Goal: Information Seeking & Learning: Learn about a topic

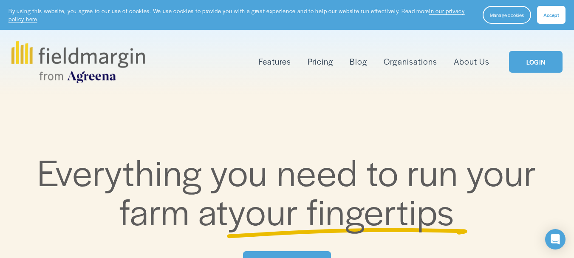
click at [478, 64] on link "About Us" at bounding box center [472, 62] width 36 height 14
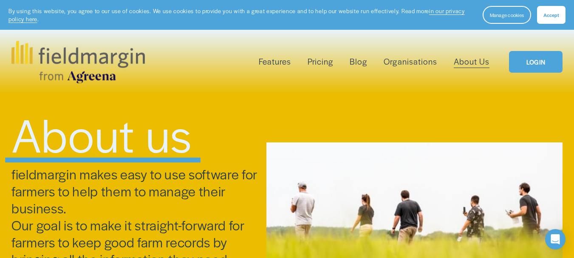
click at [552, 14] on span "Accept" at bounding box center [551, 14] width 16 height 7
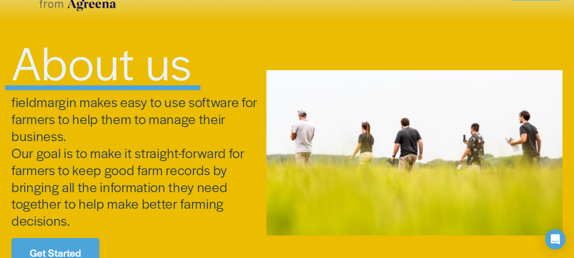
scroll to position [127, 0]
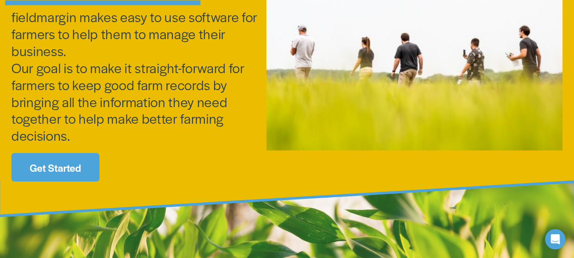
click at [51, 168] on link "Get Started" at bounding box center [55, 167] width 88 height 28
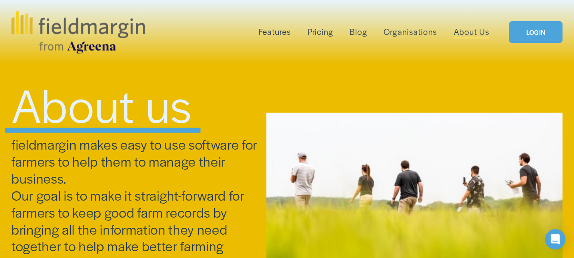
click at [413, 29] on link "Organisations" at bounding box center [410, 32] width 53 height 14
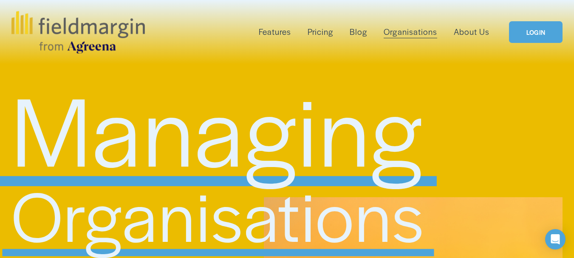
click at [472, 30] on link "About Us" at bounding box center [472, 32] width 36 height 14
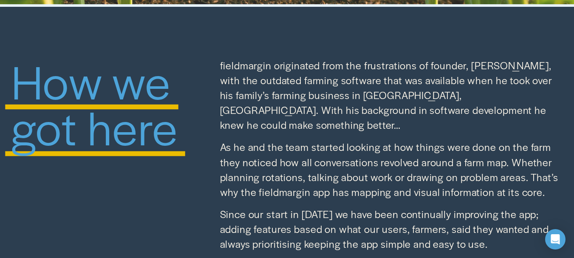
scroll to position [680, 0]
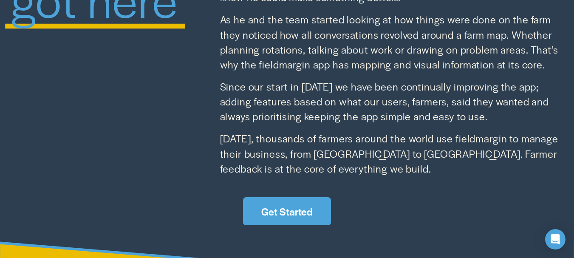
click at [284, 207] on link "Get Started" at bounding box center [287, 211] width 88 height 28
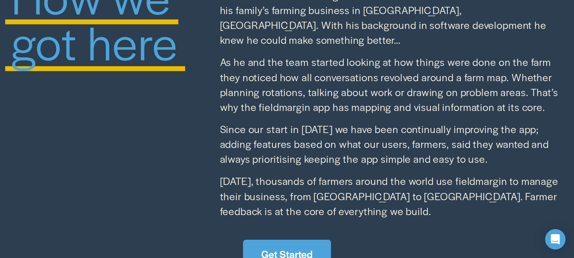
scroll to position [765, 0]
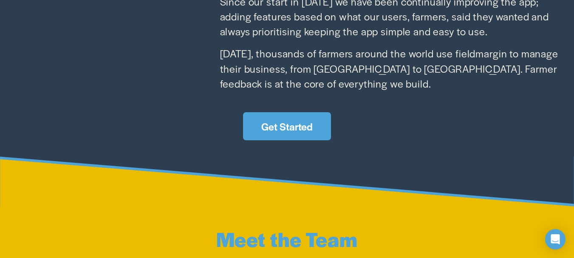
click at [298, 121] on link "Get Started" at bounding box center [287, 126] width 88 height 28
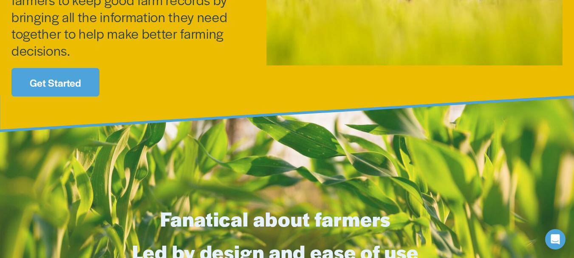
scroll to position [255, 0]
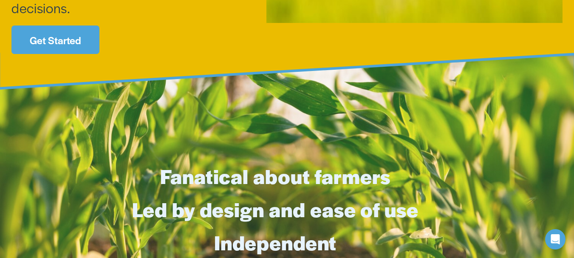
click at [52, 42] on link "Get Started" at bounding box center [55, 39] width 88 height 28
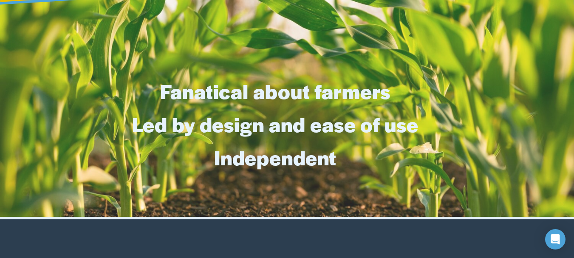
scroll to position [382, 0]
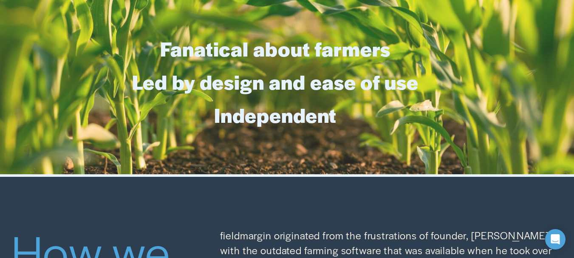
click at [258, 91] on strong "Led by design and ease of use" at bounding box center [275, 82] width 286 height 28
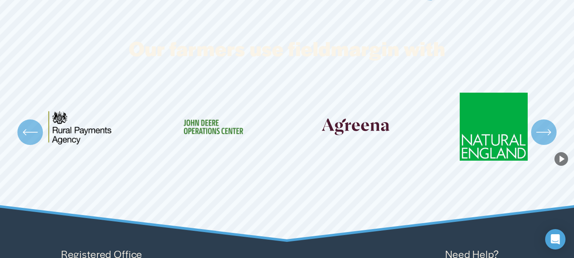
scroll to position [1487, 0]
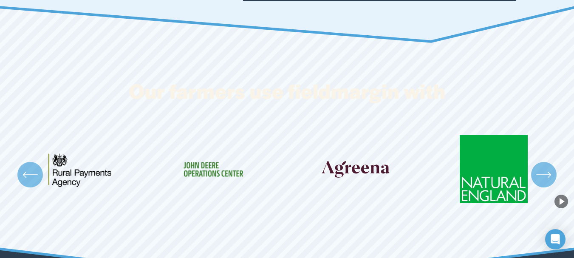
click at [353, 168] on ul "Carousel" at bounding box center [286, 174] width 551 height 79
click at [547, 176] on icon "\a \a \a Next\a \a" at bounding box center [543, 174] width 15 height 15
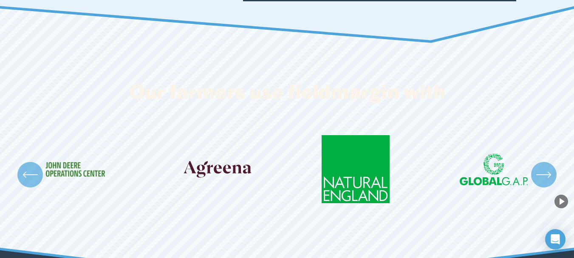
click at [559, 197] on button "Play Background" at bounding box center [562, 202] width 14 height 14
click at [547, 175] on icon "\a \a \a Next\a \a" at bounding box center [544, 175] width 14 height 0
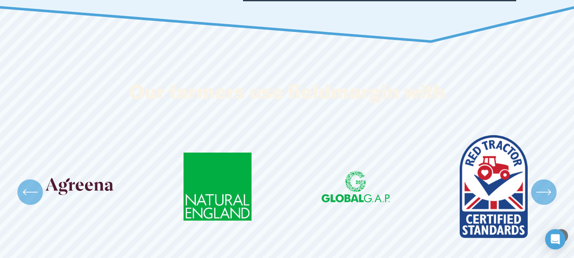
click at [549, 184] on icon "\a \a \a Next\a \a" at bounding box center [543, 191] width 15 height 15
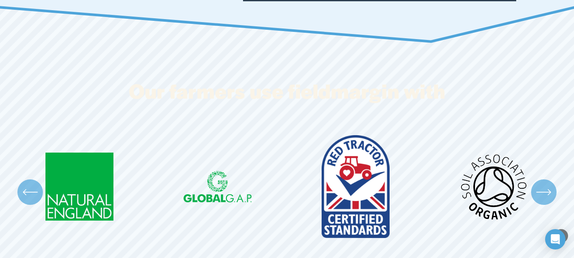
click at [545, 192] on icon "\a \a \a Next\a \a" at bounding box center [544, 192] width 14 height 0
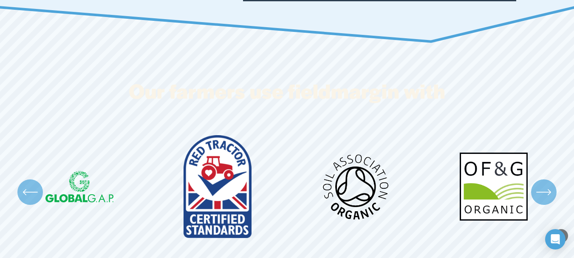
click at [545, 192] on icon "\a \a \a Next\a \a" at bounding box center [544, 192] width 14 height 0
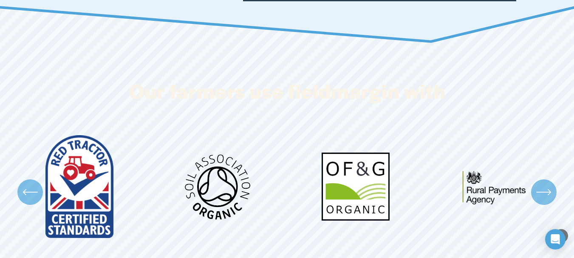
click at [545, 192] on icon "\a \a \a Next\a \a" at bounding box center [544, 192] width 14 height 0
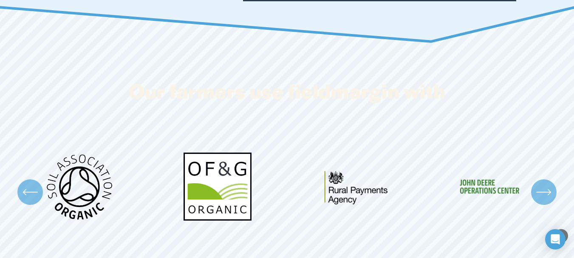
click at [545, 192] on icon "\a \a \a Next\a \a" at bounding box center [544, 192] width 14 height 0
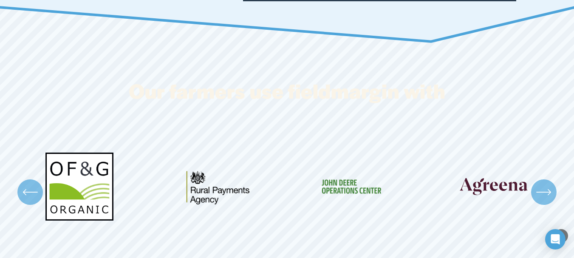
click at [545, 192] on icon "\a \a \a Next\a \a" at bounding box center [544, 192] width 14 height 0
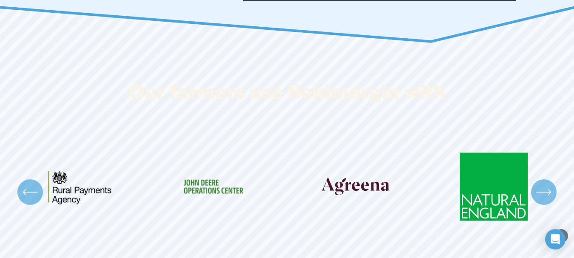
click at [371, 185] on ul "Carousel" at bounding box center [286, 191] width 551 height 113
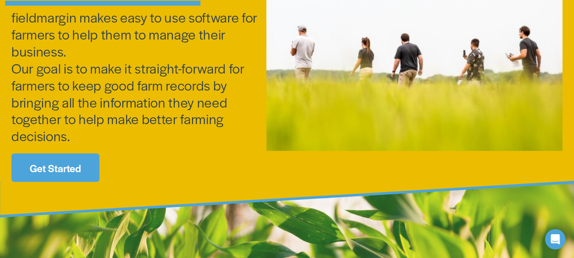
scroll to position [0, 0]
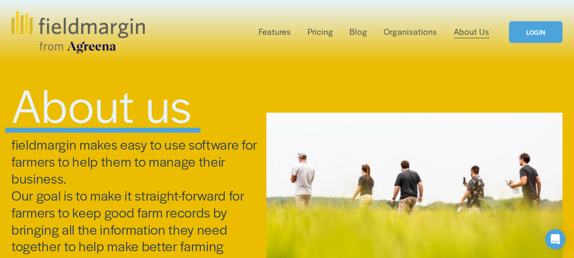
click at [321, 31] on link "Pricing" at bounding box center [320, 32] width 25 height 14
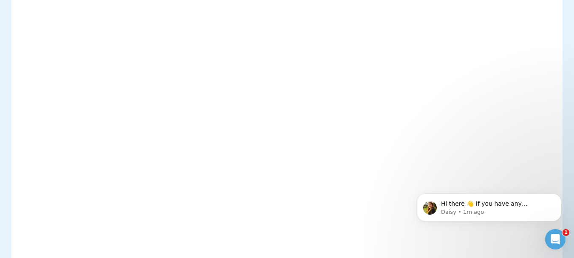
scroll to position [1997, 0]
